Goal: Check status

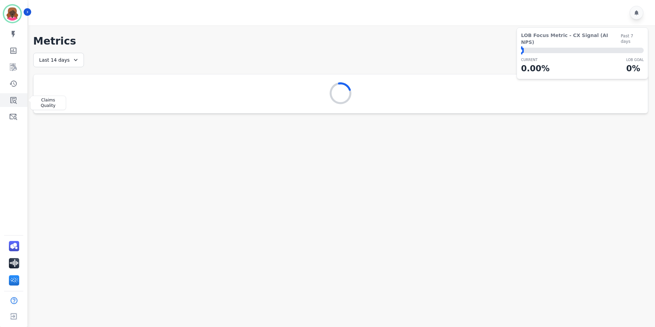
click at [17, 102] on link "Sidebar" at bounding box center [14, 100] width 26 height 14
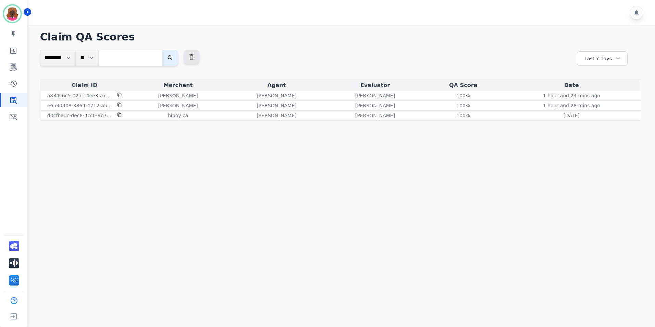
click at [614, 50] on div "**********" at bounding box center [609, 64] width 64 height 29
click at [610, 56] on div "Last 7 days" at bounding box center [602, 58] width 51 height 14
click at [597, 109] on li "Last 14 days" at bounding box center [606, 108] width 34 height 7
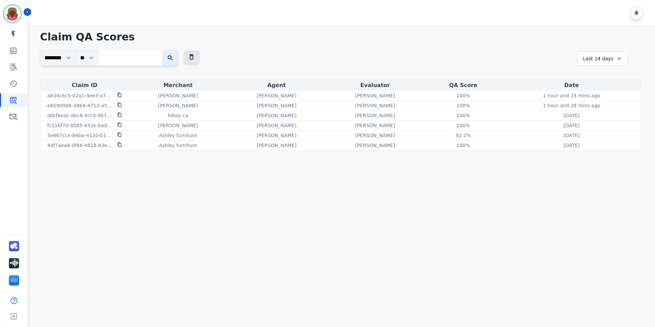
click at [597, 59] on div "Last 14 days" at bounding box center [602, 58] width 51 height 14
click at [594, 113] on li "Last 30 days" at bounding box center [606, 116] width 34 height 7
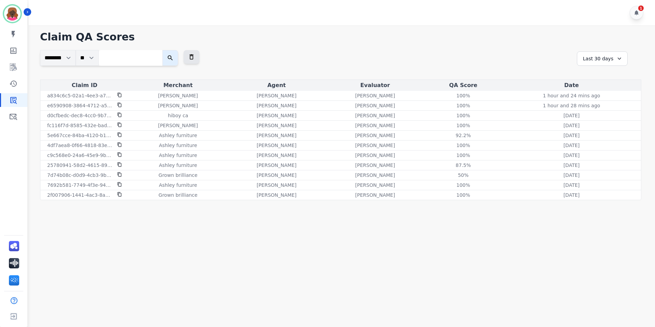
drag, startPoint x: 595, startPoint y: 58, endPoint x: 611, endPoint y: 85, distance: 31.7
click at [596, 58] on div "Last 30 days" at bounding box center [602, 58] width 51 height 14
click at [613, 128] on li "Last 90 days" at bounding box center [606, 125] width 34 height 7
